Goal: Transaction & Acquisition: Purchase product/service

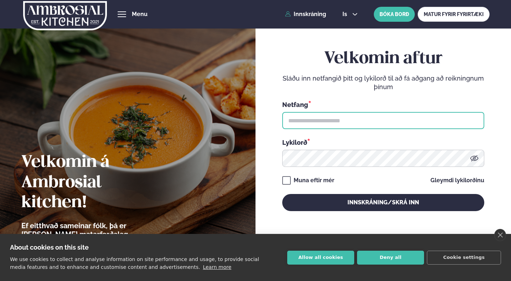
click at [334, 126] on input "text" at bounding box center [383, 120] width 202 height 17
type input "**********"
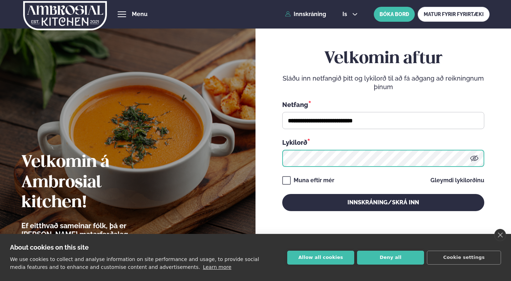
click at [282, 194] on button "Innskráning/Skrá inn" at bounding box center [383, 202] width 202 height 17
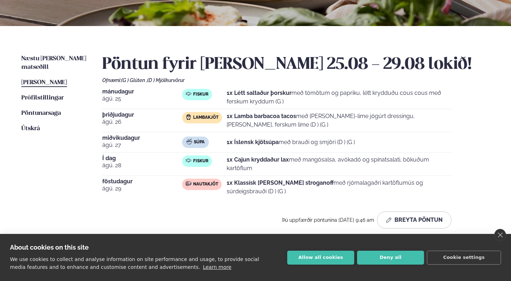
scroll to position [138, 0]
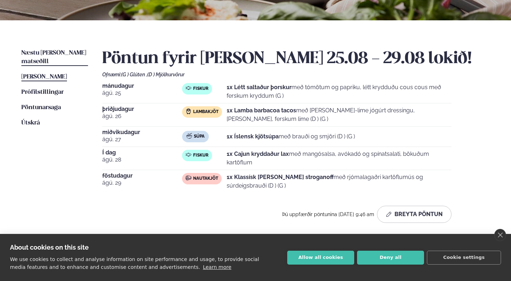
click at [63, 56] on link "Næstu [PERSON_NAME] matseðill Næsta vika" at bounding box center [54, 57] width 67 height 17
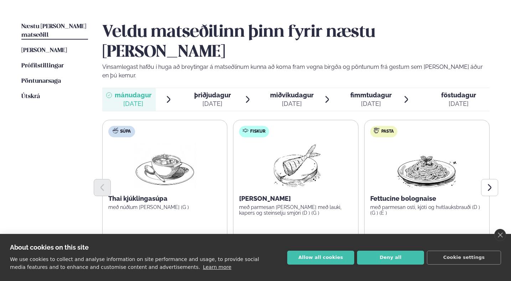
scroll to position [171, 0]
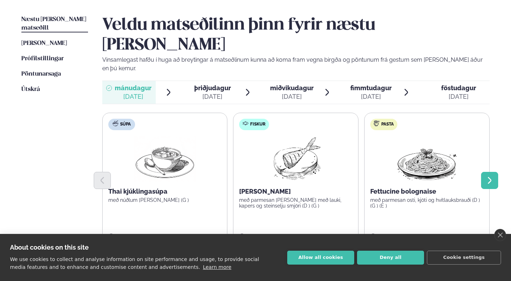
click at [490, 176] on icon "Next slide" at bounding box center [489, 180] width 9 height 9
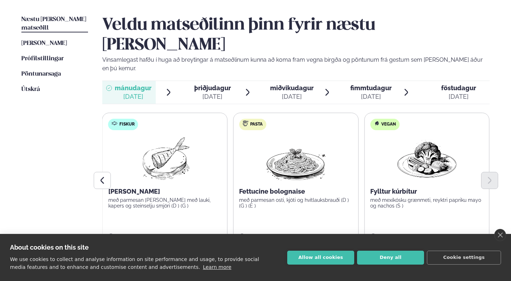
click at [294, 181] on label "Pasta Fettucine bolognaise með parmesan osti, kjöti og hvítlauksbrauði (D ) (G …" at bounding box center [295, 180] width 125 height 135
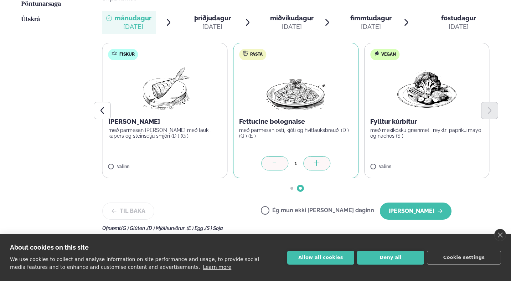
scroll to position [245, 0]
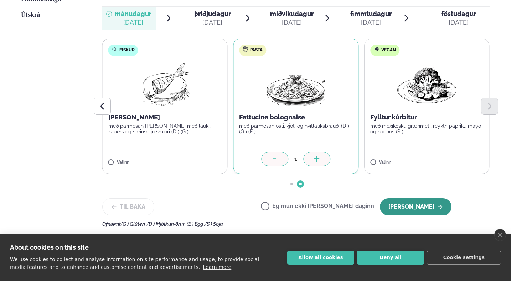
click at [421, 198] on button "[PERSON_NAME]" at bounding box center [416, 206] width 72 height 17
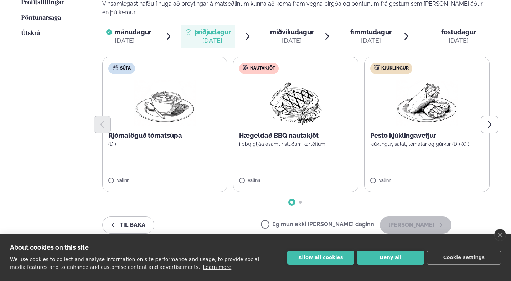
scroll to position [226, 0]
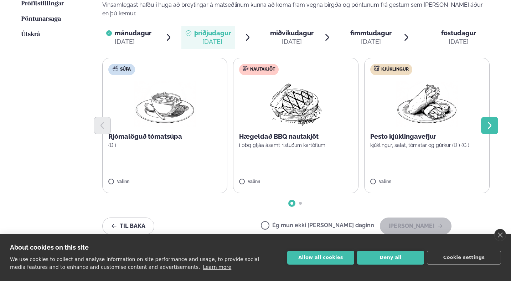
click at [490, 122] on icon "Next slide" at bounding box center [490, 125] width 4 height 7
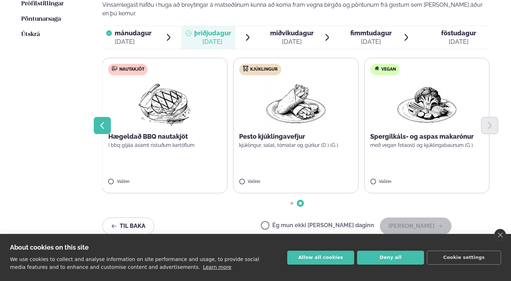
click at [98, 121] on icon "Previous slide" at bounding box center [102, 125] width 9 height 9
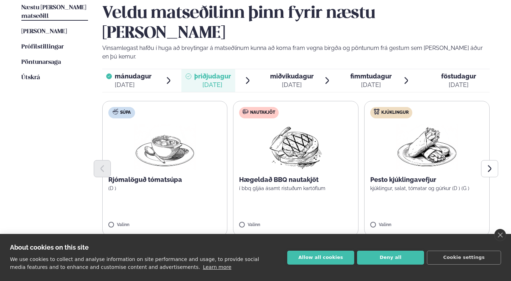
scroll to position [173, 0]
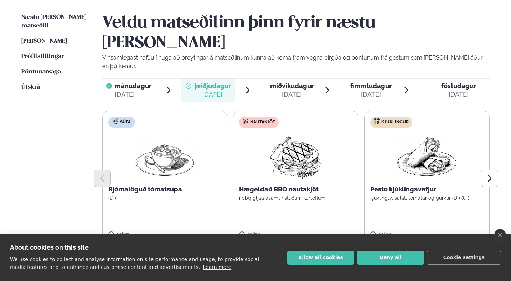
click at [294, 90] on div "[DATE]" at bounding box center [291, 94] width 43 height 9
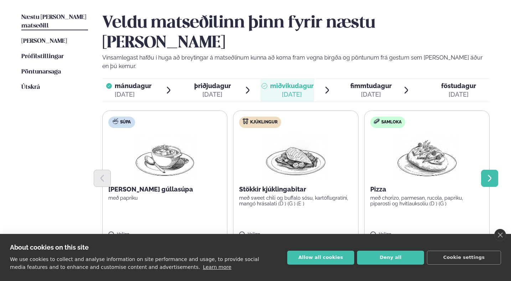
click at [491, 174] on icon "Next slide" at bounding box center [489, 178] width 9 height 9
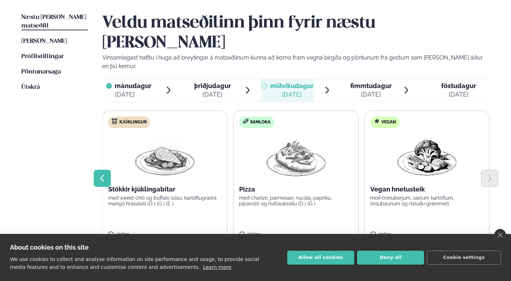
click at [99, 174] on icon "Previous slide" at bounding box center [102, 178] width 9 height 9
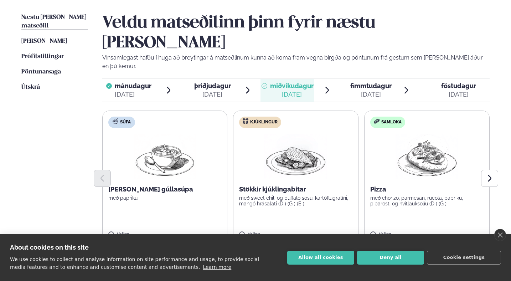
click at [299, 185] on p "Stökkir kjúklingabitar" at bounding box center [295, 189] width 113 height 9
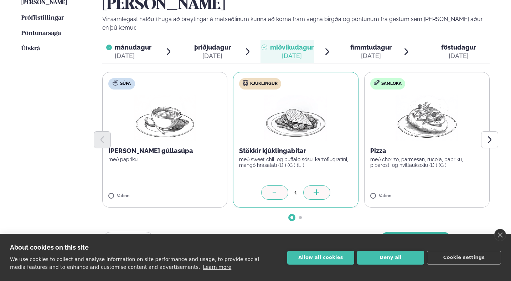
scroll to position [216, 0]
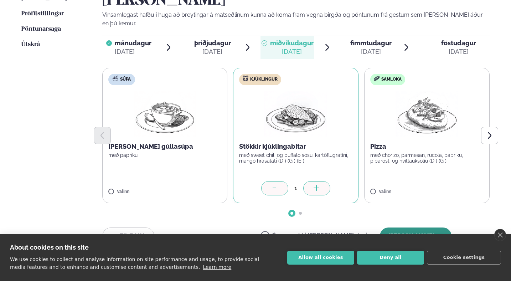
click at [424, 227] on button "[PERSON_NAME]" at bounding box center [416, 235] width 72 height 17
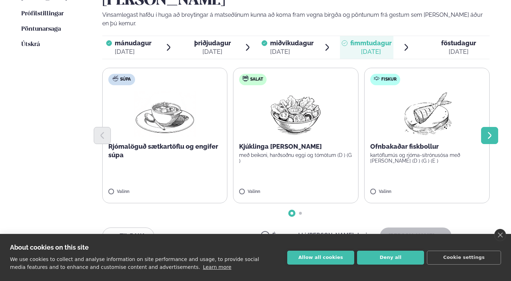
click at [488, 132] on icon "Next slide" at bounding box center [490, 135] width 4 height 7
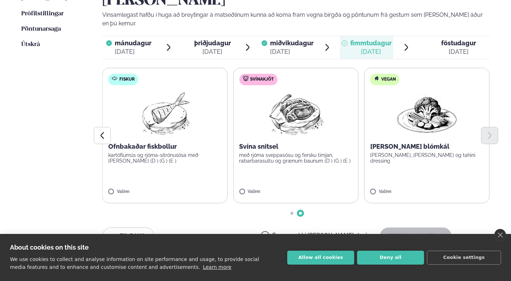
click at [303, 93] on img at bounding box center [295, 114] width 63 height 46
click at [408, 227] on button "[PERSON_NAME]" at bounding box center [416, 235] width 72 height 17
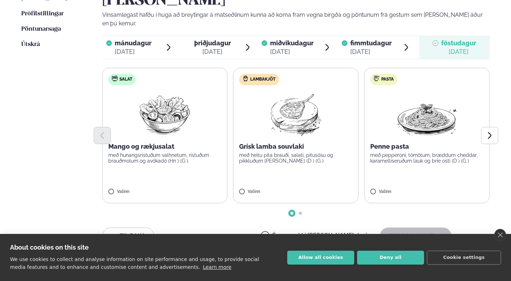
click at [281, 39] on span "miðvikudagur" at bounding box center [291, 42] width 43 height 7
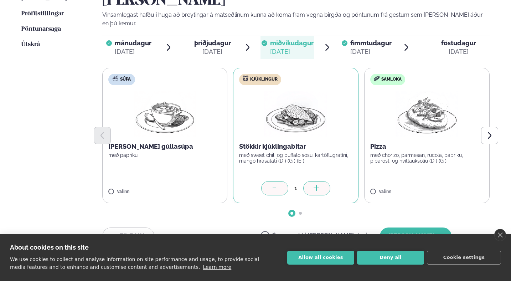
click at [278, 185] on icon at bounding box center [274, 188] width 7 height 7
click at [435, 227] on button "[PERSON_NAME]" at bounding box center [416, 235] width 72 height 17
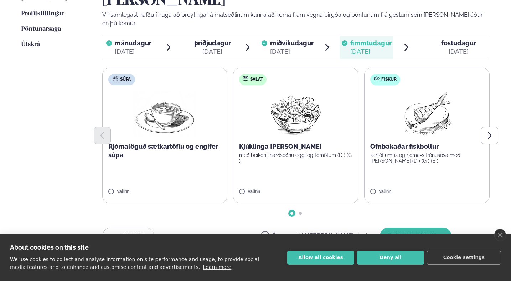
click at [287, 39] on span "miðvikudagur" at bounding box center [291, 42] width 43 height 7
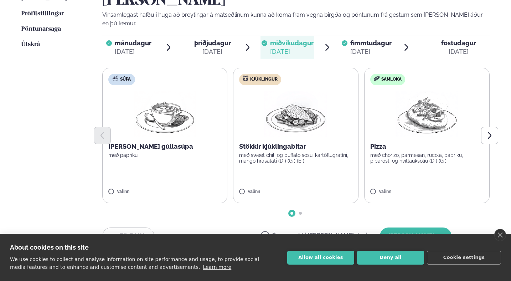
click at [382, 47] on div "[DATE]" at bounding box center [370, 51] width 41 height 9
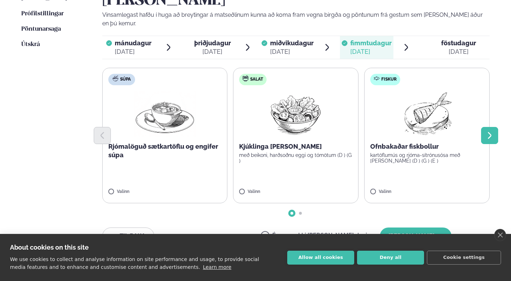
click at [484, 127] on button "Next slide" at bounding box center [489, 135] width 17 height 17
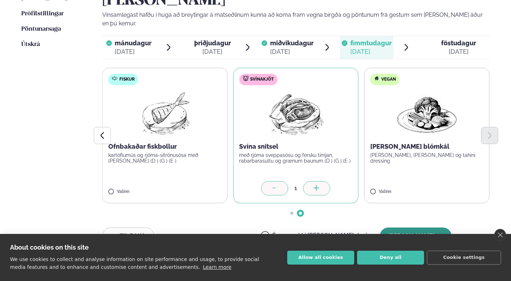
click at [422, 227] on button "[PERSON_NAME]" at bounding box center [416, 235] width 72 height 17
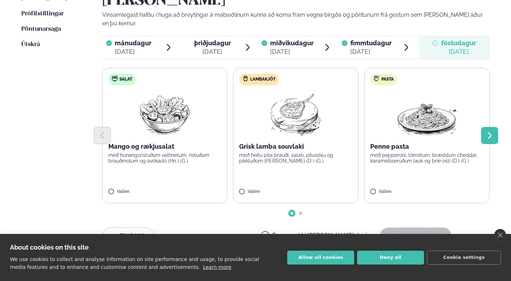
click at [492, 131] on icon "Next slide" at bounding box center [489, 135] width 9 height 9
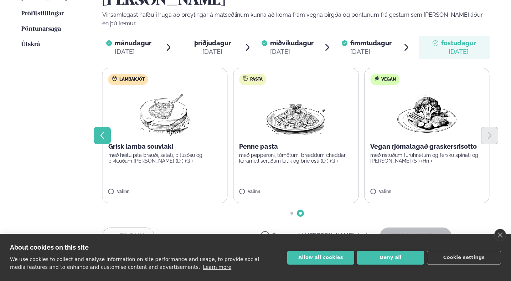
click at [101, 131] on icon "Previous slide" at bounding box center [102, 135] width 9 height 9
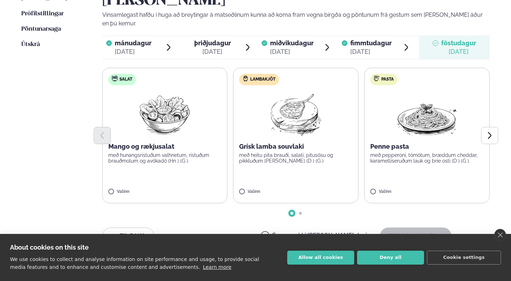
click at [291, 152] on p "með heitu pita brauði, salati, pitusósu og pikkluðum [PERSON_NAME] (D ) (G )" at bounding box center [295, 157] width 113 height 11
click at [417, 227] on button "[PERSON_NAME]" at bounding box center [416, 235] width 72 height 17
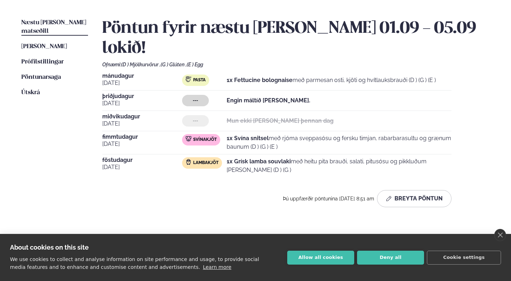
scroll to position [156, 0]
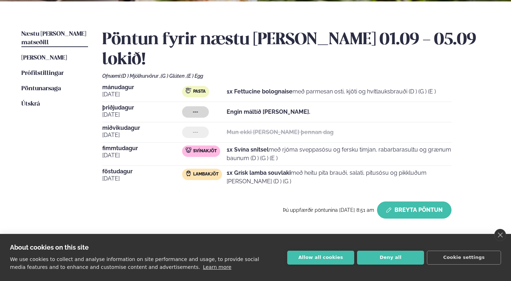
click at [407, 201] on button "Breyta Pöntun" at bounding box center [414, 209] width 74 height 17
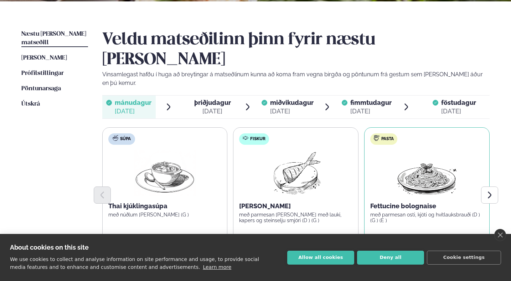
click at [214, 99] on span "þriðjudagur" at bounding box center [212, 102] width 37 height 7
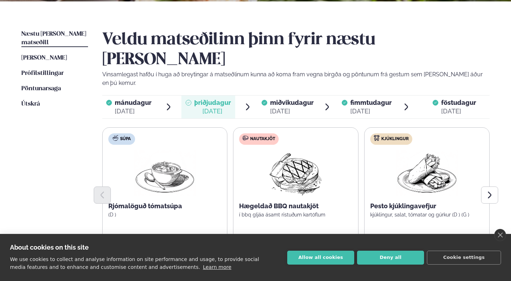
scroll to position [205, 0]
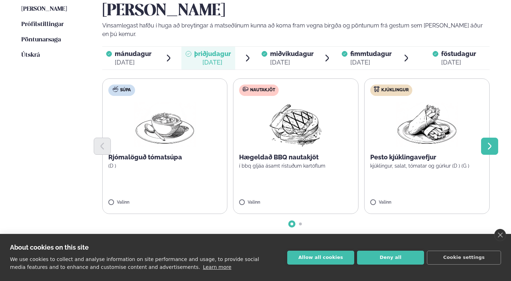
click at [487, 142] on icon "Next slide" at bounding box center [489, 146] width 9 height 9
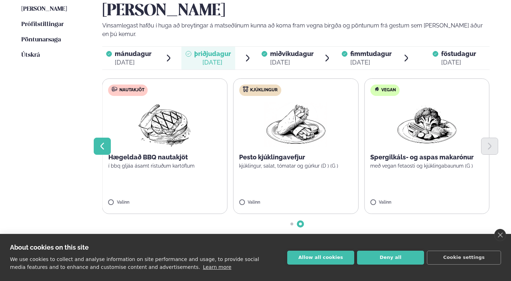
click at [107, 138] on button "Previous slide" at bounding box center [102, 146] width 17 height 17
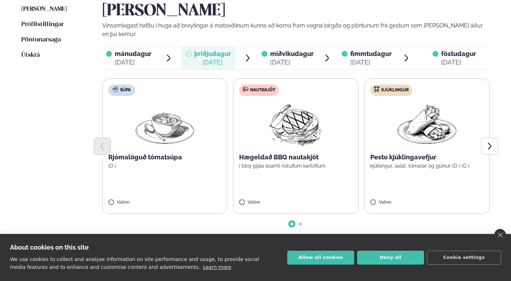
click at [293, 163] on p "í bbq gljáa ásamt ristuðum kartöflum" at bounding box center [295, 166] width 113 height 6
click at [409, 238] on button "[PERSON_NAME]" at bounding box center [416, 246] width 72 height 17
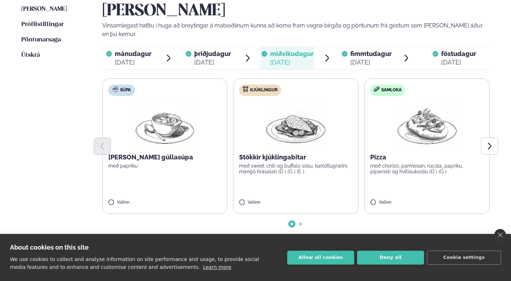
click at [135, 50] on span "mánudagur" at bounding box center [133, 53] width 37 height 7
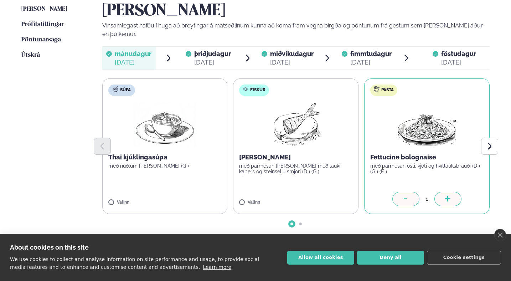
click at [280, 50] on span "miðvikudagur" at bounding box center [291, 53] width 43 height 7
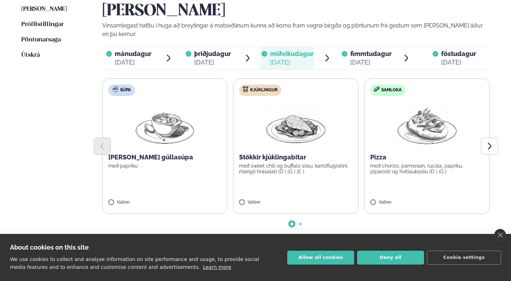
click at [383, 58] on div "[DATE]" at bounding box center [370, 62] width 41 height 9
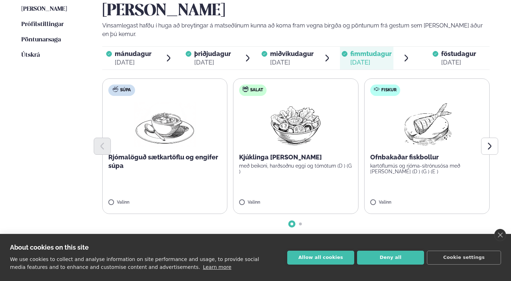
click at [431, 238] on button "[PERSON_NAME]" at bounding box center [416, 246] width 72 height 17
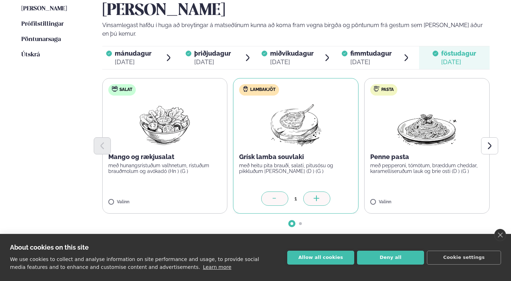
click at [413, 238] on button "[PERSON_NAME]" at bounding box center [416, 246] width 72 height 17
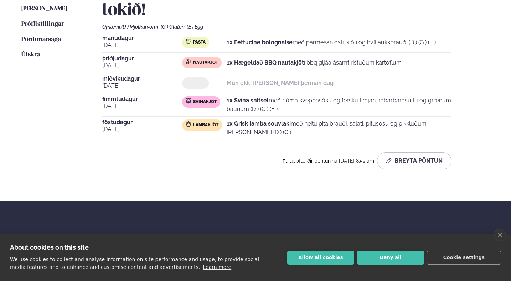
scroll to position [172, 0]
